Goal: Complete application form

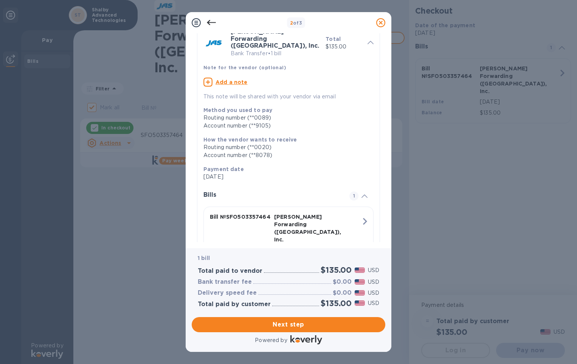
scroll to position [58, 0]
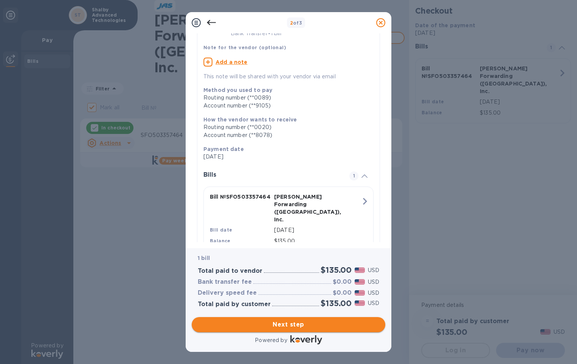
click at [294, 326] on span "Next step" at bounding box center [289, 324] width 182 height 9
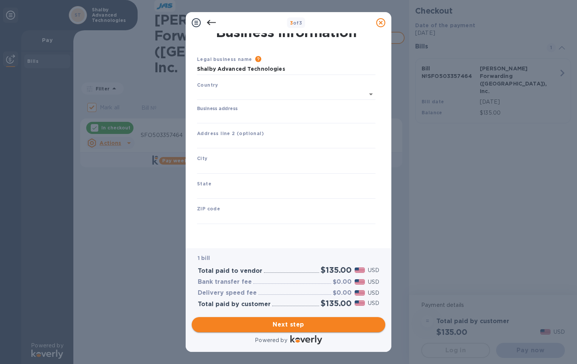
scroll to position [6, 0]
type input "[GEOGRAPHIC_DATA]"
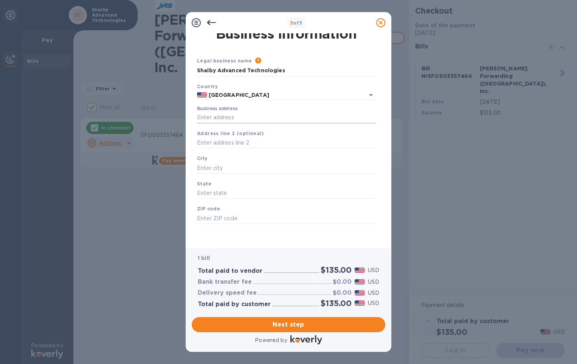
click at [238, 118] on input "Business address" at bounding box center [286, 117] width 179 height 11
type input "[STREET_ADDRESS][PERSON_NAME]"
type input "[GEOGRAPHIC_DATA]"
type input "CA"
type input "95762"
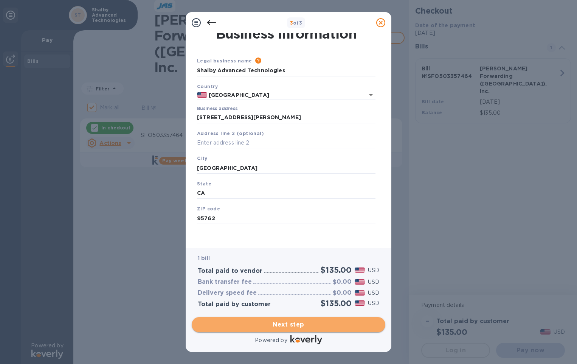
click at [297, 323] on span "Next step" at bounding box center [289, 324] width 182 height 9
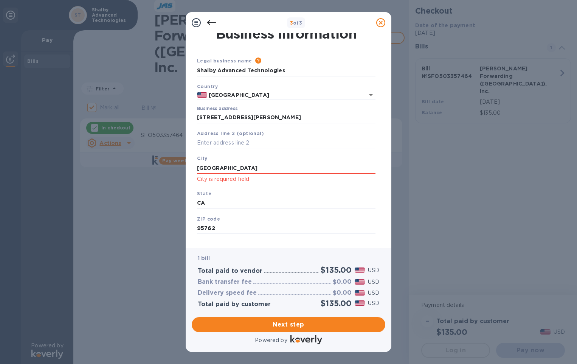
drag, startPoint x: 253, startPoint y: 169, endPoint x: 146, endPoint y: 169, distance: 107.4
click at [146, 169] on div "3 of 3 Business Information Legal business name Please provide the legal name t…" at bounding box center [288, 182] width 577 height 364
type input "e"
type input "[GEOGRAPHIC_DATA]"
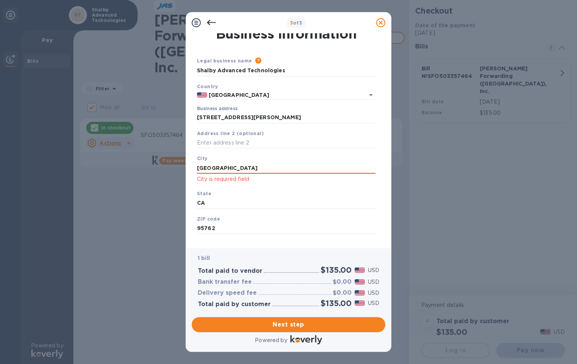
scroll to position [16, 0]
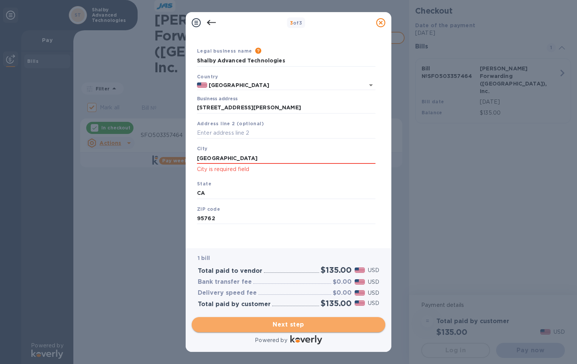
click at [279, 325] on span "Next step" at bounding box center [289, 324] width 182 height 9
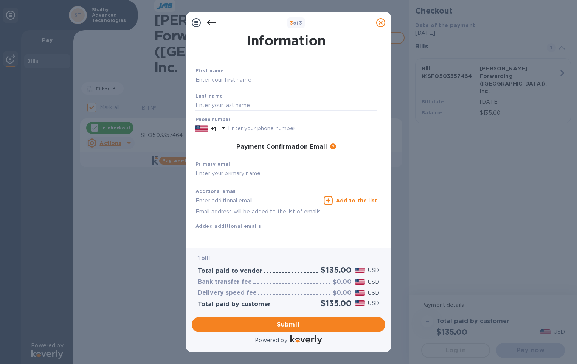
click at [242, 72] on div "First name" at bounding box center [287, 76] width 188 height 25
click at [245, 78] on input "text" at bounding box center [287, 80] width 182 height 11
type input "Marielle"
type input "[PERSON_NAME]"
drag, startPoint x: 275, startPoint y: 129, endPoint x: 242, endPoint y: 135, distance: 33.2
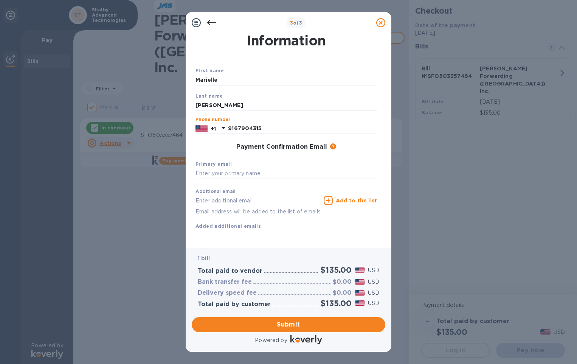
click at [242, 135] on div "Phone number [PHONE_NUMBER]" at bounding box center [287, 125] width 188 height 23
click at [208, 148] on div "Payment Confirmation Email The added email addresses will be used to send the p…" at bounding box center [287, 147] width 182 height 8
drag, startPoint x: 264, startPoint y: 127, endPoint x: 239, endPoint y: 127, distance: 25.0
click at [239, 127] on input "9167904315" at bounding box center [302, 128] width 149 height 11
type input "9163557114"
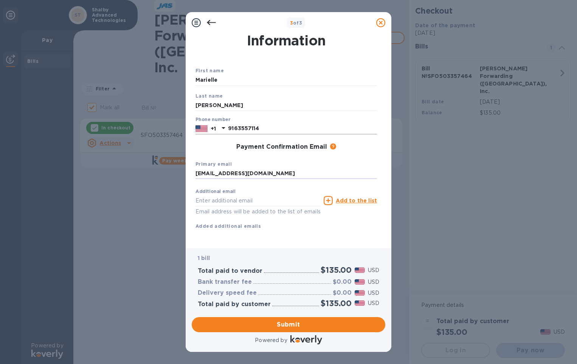
type input "[EMAIL_ADDRESS][DOMAIN_NAME]"
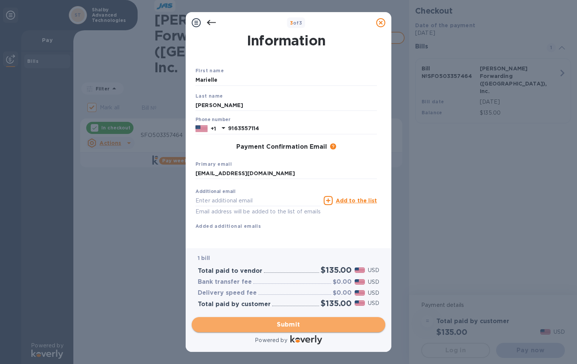
click at [292, 324] on span "Submit" at bounding box center [289, 324] width 182 height 9
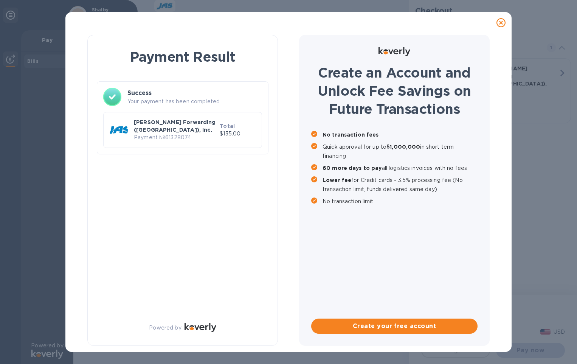
checkbox input "false"
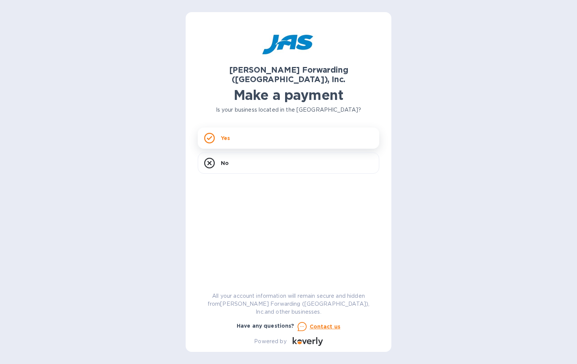
click at [215, 127] on div "Yes" at bounding box center [289, 137] width 182 height 21
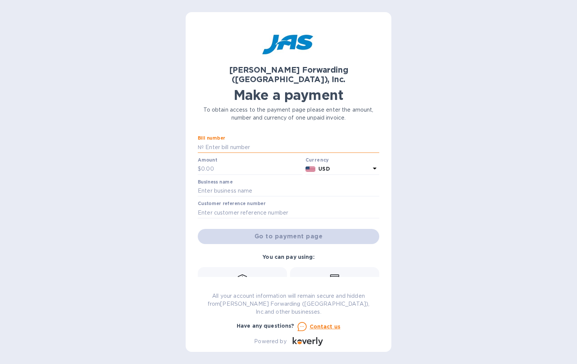
click at [209, 141] on input "text" at bounding box center [292, 146] width 176 height 11
paste input "SFO503357421"
type input "SFO503357421"
click at [205, 163] on input "text" at bounding box center [251, 168] width 101 height 11
type input "180.00"
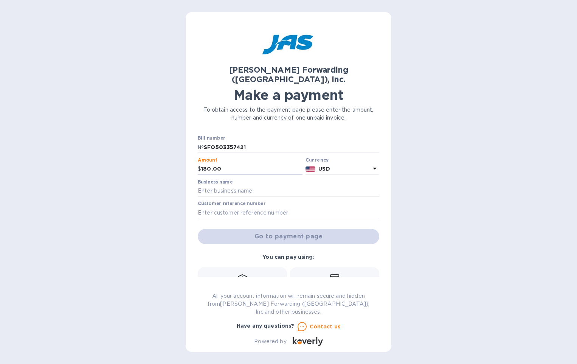
click at [204, 185] on input "text" at bounding box center [289, 190] width 182 height 11
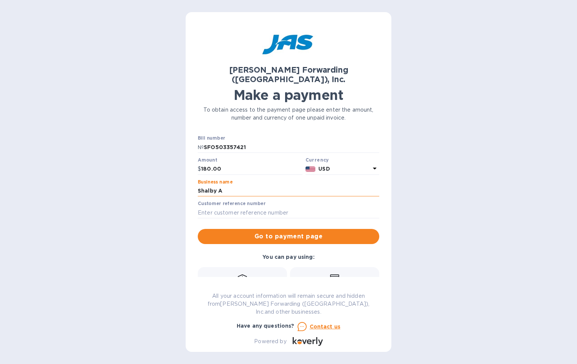
type input "Shalby Advanced Technologies"
click at [244, 232] on span "Go to payment page" at bounding box center [288, 236] width 169 height 9
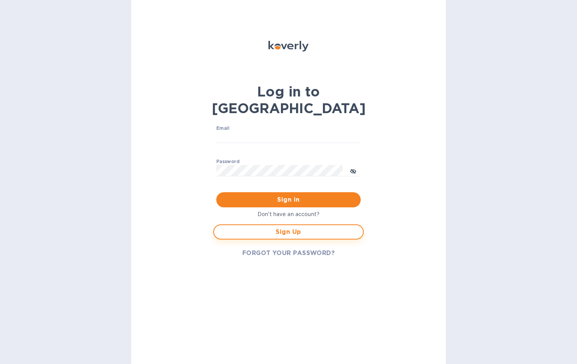
click at [262, 227] on span "Sign Up" at bounding box center [288, 231] width 137 height 9
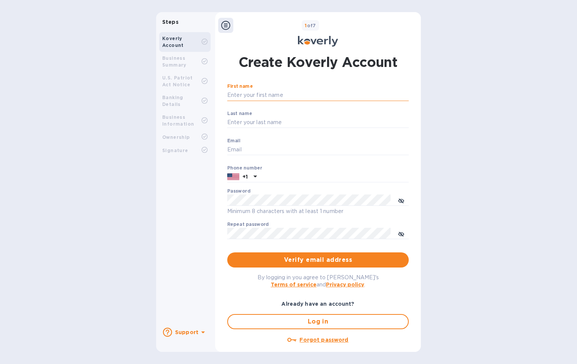
click at [254, 93] on input "First name" at bounding box center [318, 95] width 182 height 11
type input "Marielle"
type input "[PERSON_NAME]"
type input "[EMAIL_ADDRESS][DOMAIN_NAME]"
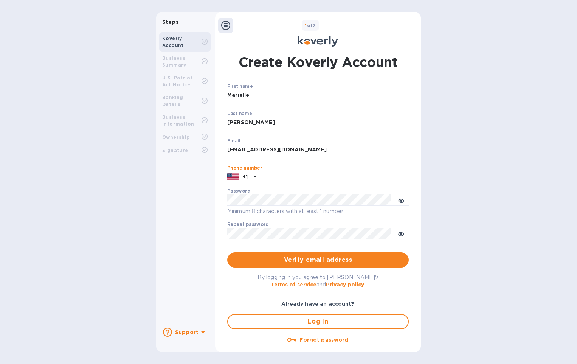
click at [283, 179] on input "text" at bounding box center [334, 176] width 149 height 11
type input "9163557114"
click at [399, 234] on icon "toggle password visibility" at bounding box center [401, 234] width 5 height 5
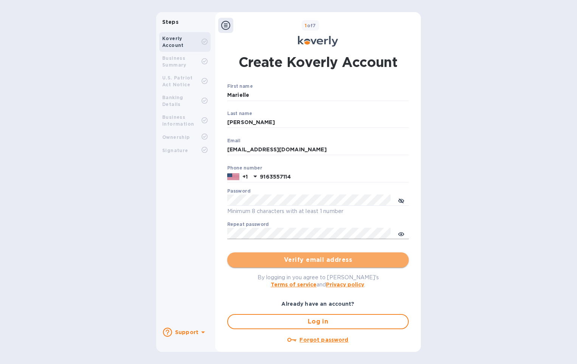
click at [315, 263] on span "Verify email address" at bounding box center [317, 259] width 169 height 9
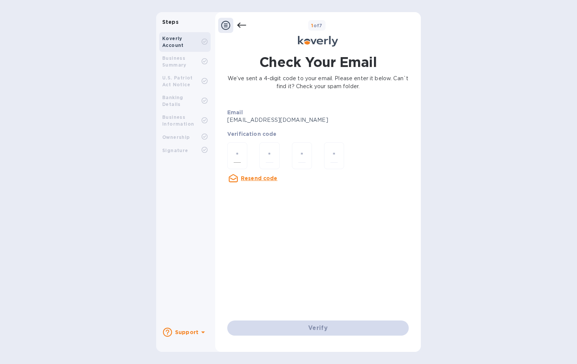
click at [239, 148] on div at bounding box center [237, 155] width 20 height 27
type input "9"
type input "5"
type input "3"
type input "6"
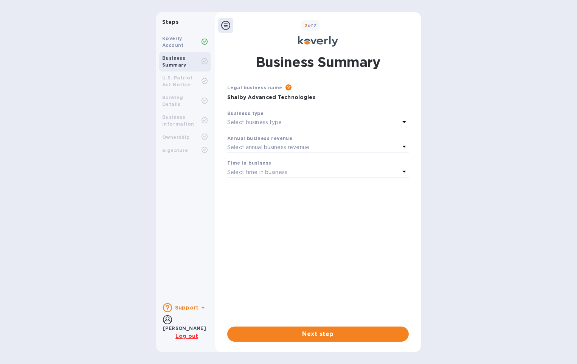
click at [260, 122] on p "Select business type" at bounding box center [254, 122] width 55 height 8
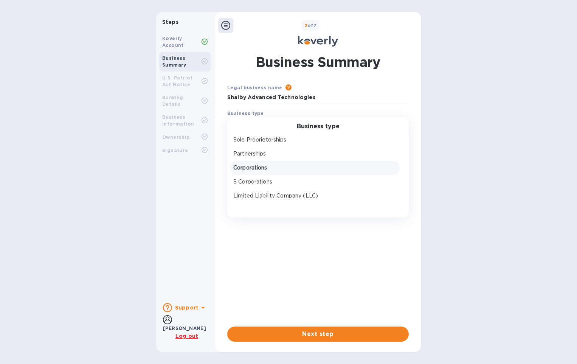
click at [266, 168] on p "Corporations" at bounding box center [314, 168] width 163 height 8
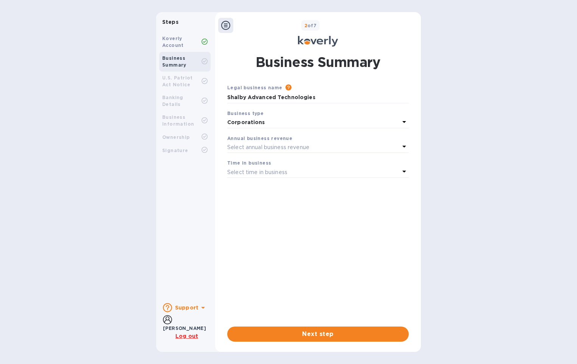
click at [244, 149] on p "Select annual business revenue" at bounding box center [268, 147] width 82 height 8
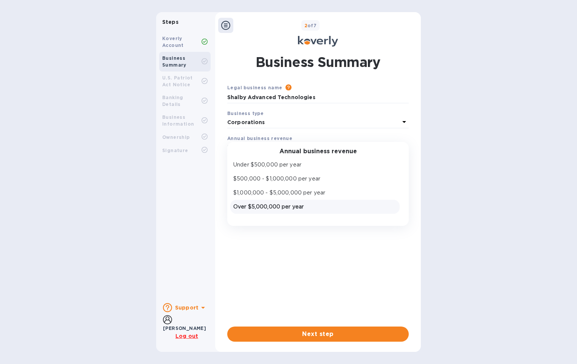
click at [249, 209] on p "Over $5,000,000 per year" at bounding box center [314, 207] width 163 height 8
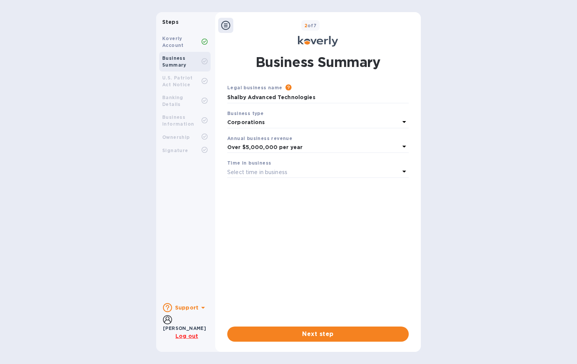
click at [259, 167] on div "Select time in business" at bounding box center [313, 172] width 172 height 11
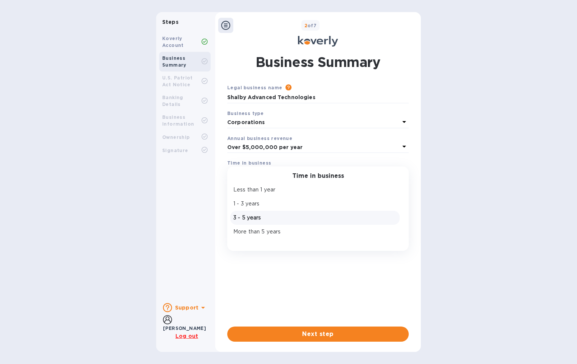
click at [258, 217] on p "3 - 5 years" at bounding box center [314, 218] width 163 height 8
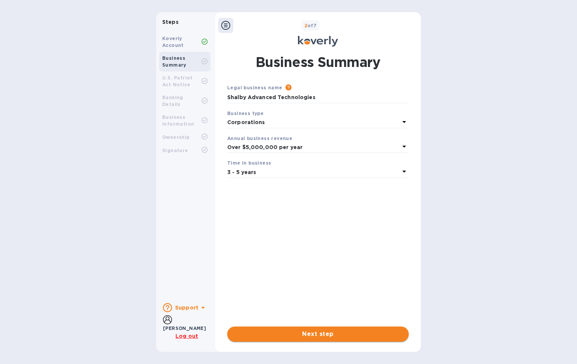
click at [311, 337] on span "Next step" at bounding box center [317, 333] width 169 height 9
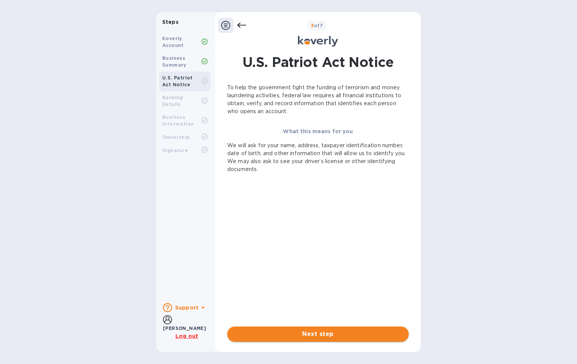
click at [311, 337] on span "Next step" at bounding box center [317, 333] width 169 height 9
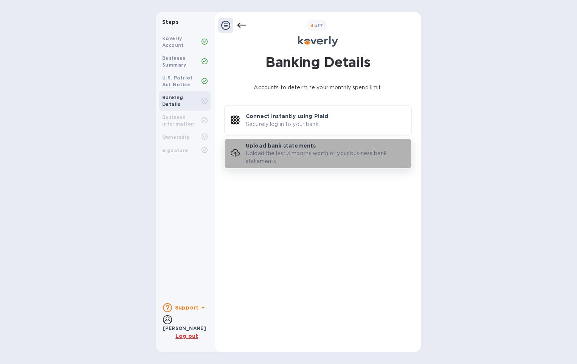
click at [307, 163] on p "Upload the last 3 months worth of your business bank statements." at bounding box center [329, 157] width 166 height 16
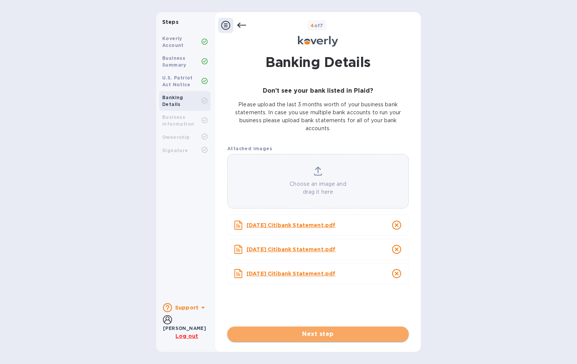
click at [318, 335] on span "Next step" at bounding box center [317, 333] width 169 height 9
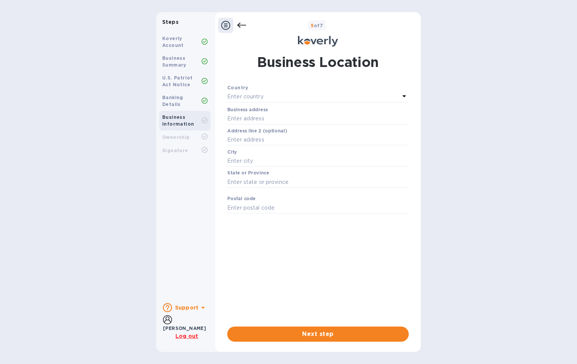
click at [277, 94] on div "Enter country" at bounding box center [313, 97] width 172 height 11
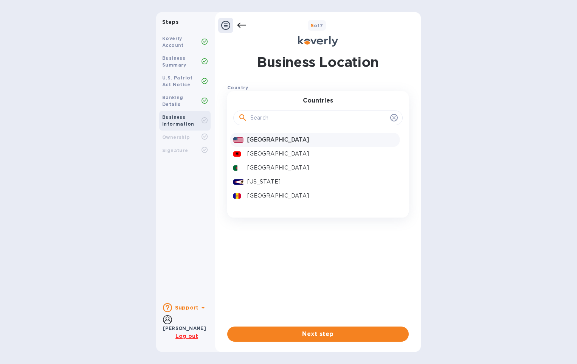
click at [260, 140] on p "[GEOGRAPHIC_DATA]" at bounding box center [321, 140] width 149 height 8
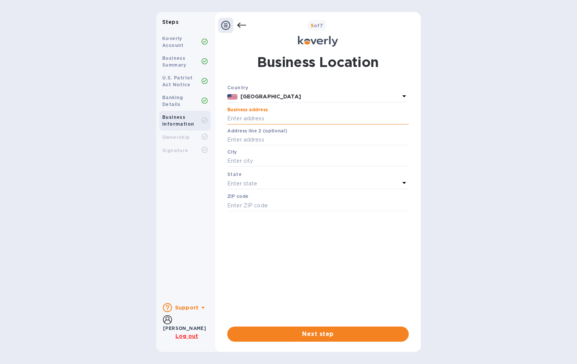
click at [254, 117] on input "text" at bounding box center [318, 118] width 182 height 11
type input "[STREET_ADDRESS][PERSON_NAME]"
type input "Suite 100"
type input "[GEOGRAPHIC_DATA]"
type input "95762"
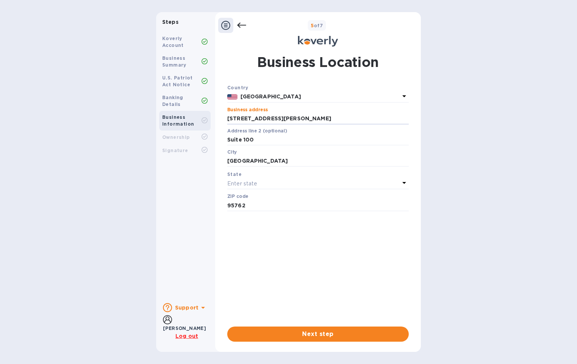
click at [255, 182] on p "Enter state" at bounding box center [242, 184] width 30 height 8
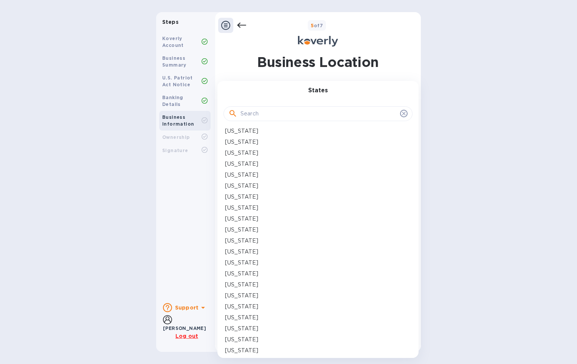
click at [245, 189] on p "California" at bounding box center [241, 186] width 33 height 8
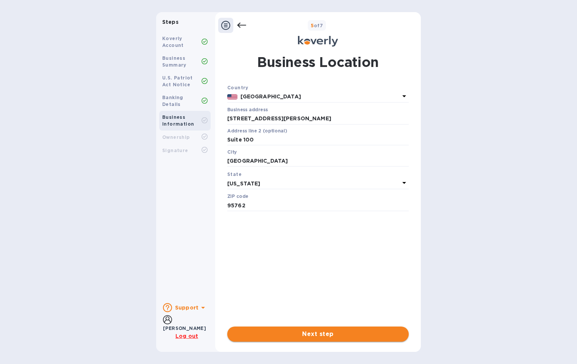
click at [300, 336] on span "Next step" at bounding box center [317, 333] width 169 height 9
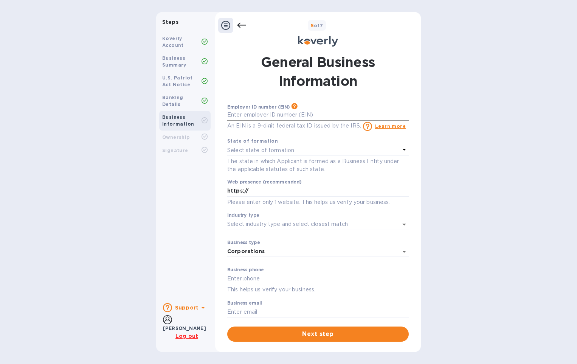
click at [247, 112] on input "text" at bounding box center [318, 114] width 182 height 11
type input "***86"
click at [257, 149] on p "Select state of formation" at bounding box center [260, 150] width 67 height 8
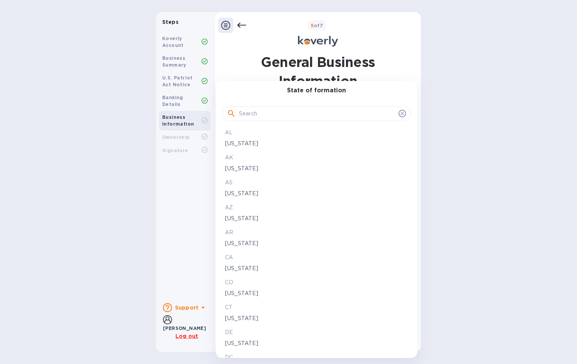
scroll to position [38, 0]
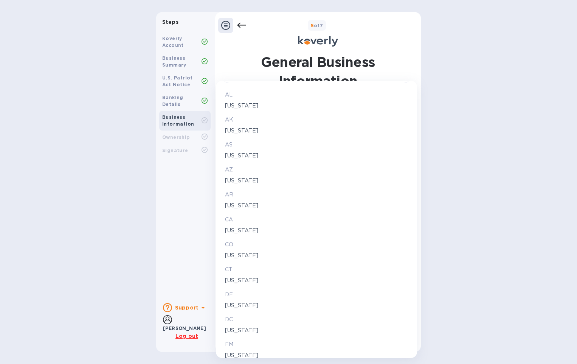
click at [245, 306] on p "Delaware" at bounding box center [316, 305] width 183 height 8
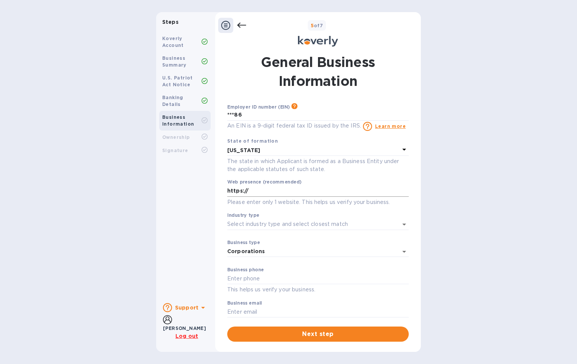
click at [280, 192] on input "https://" at bounding box center [318, 190] width 182 height 11
type input "https://www.shalbytech.com"
click at [277, 224] on input "Industry type" at bounding box center [307, 224] width 160 height 11
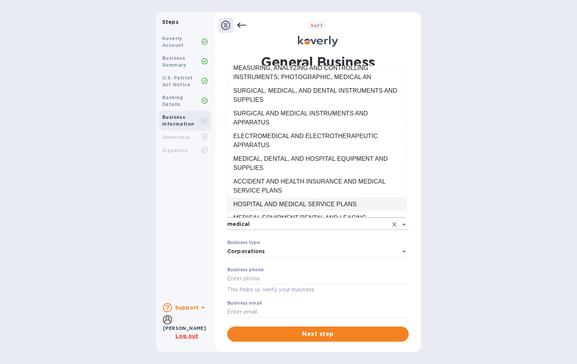
scroll to position [0, 0]
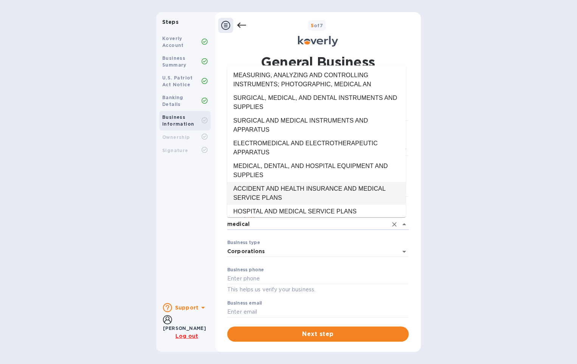
drag, startPoint x: 267, startPoint y: 224, endPoint x: 217, endPoint y: 227, distance: 49.2
click at [217, 227] on div "General Business Information Employer ID number (EIN) Please make sure it match…" at bounding box center [318, 197] width 206 height 298
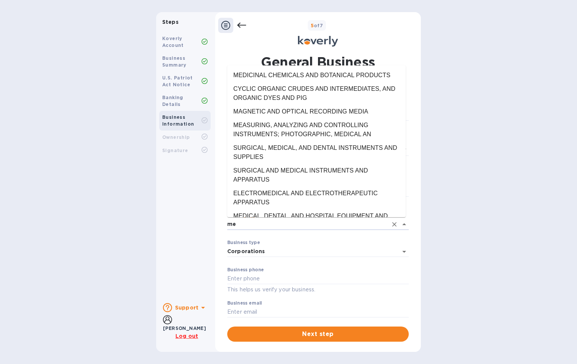
type input "m"
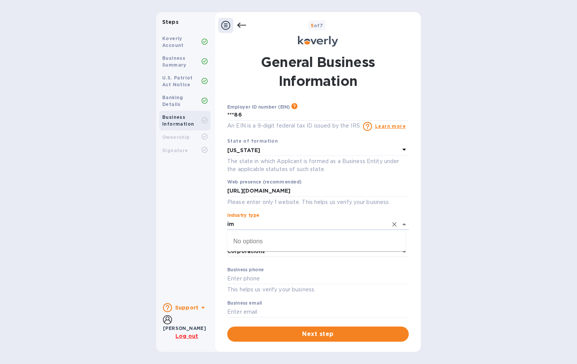
type input "i"
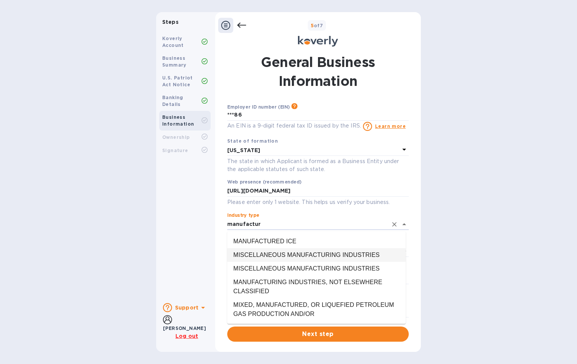
click at [255, 256] on li "MISCELLANEOUS MANUFACTURING INDUSTRIES" at bounding box center [316, 255] width 179 height 14
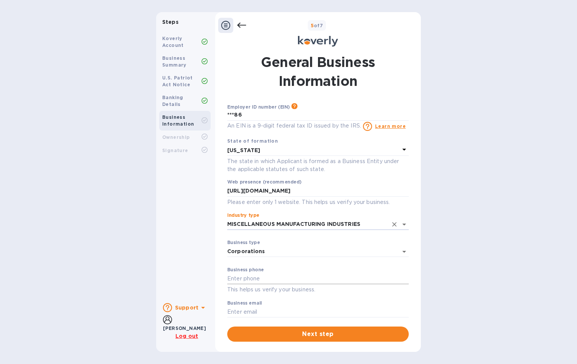
type input "MISCELLANEOUS MANUFACTURING INDUSTRIES"
click at [285, 278] on input "text" at bounding box center [318, 278] width 182 height 11
type input "9163557100"
click at [417, 269] on div "General Business Information Employer ID number (EIN) Please make sure it match…" at bounding box center [318, 197] width 198 height 298
drag, startPoint x: 291, startPoint y: 313, endPoint x: 160, endPoint y: 304, distance: 131.2
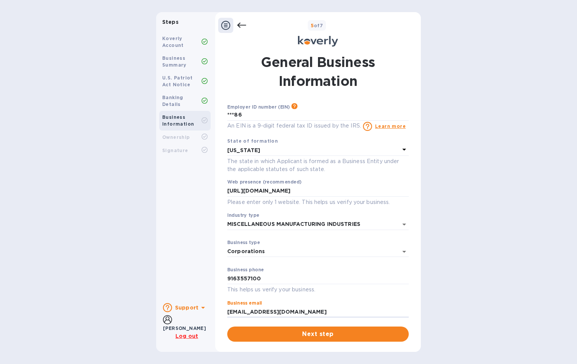
click at [160, 304] on div "Steps Koverly Account Business Summary U.S. Patriot Act Notice Banking Details …" at bounding box center [288, 182] width 265 height 340
type input "info@shalby.us"
click at [416, 304] on div "General Business Information Employer ID number (EIN) Please make sure it match…" at bounding box center [318, 197] width 198 height 298
click at [336, 332] on span "Next step" at bounding box center [317, 333] width 169 height 9
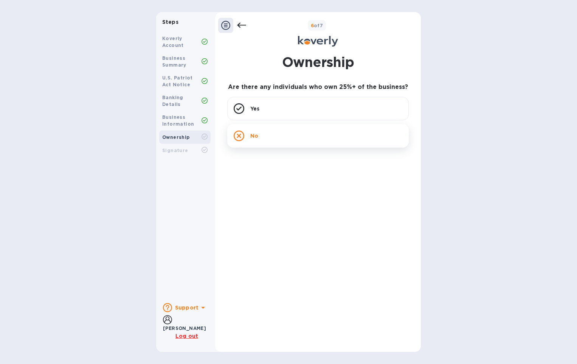
click at [241, 135] on icon at bounding box center [239, 135] width 11 height 11
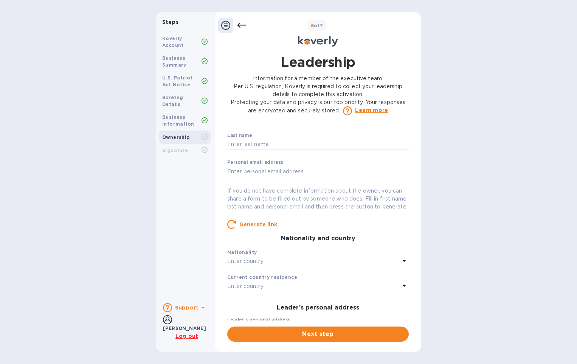
scroll to position [38, 0]
